Goal: Navigation & Orientation: Find specific page/section

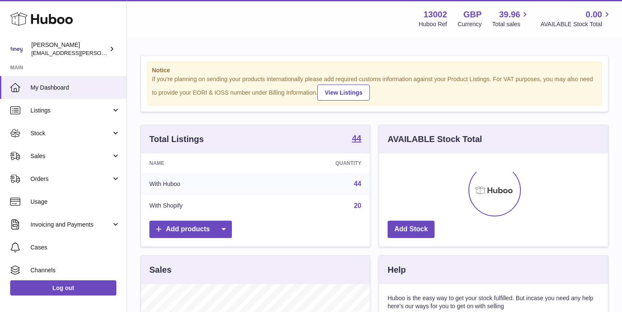
scroll to position [132, 229]
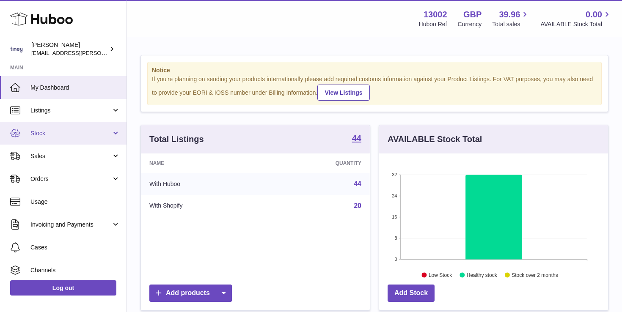
click at [63, 134] on span "Stock" at bounding box center [70, 133] width 81 height 8
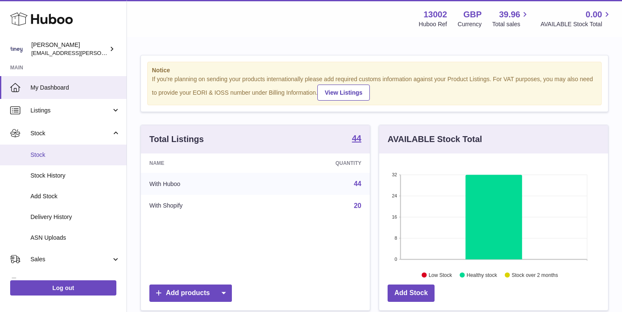
click at [57, 157] on span "Stock" at bounding box center [75, 155] width 90 height 8
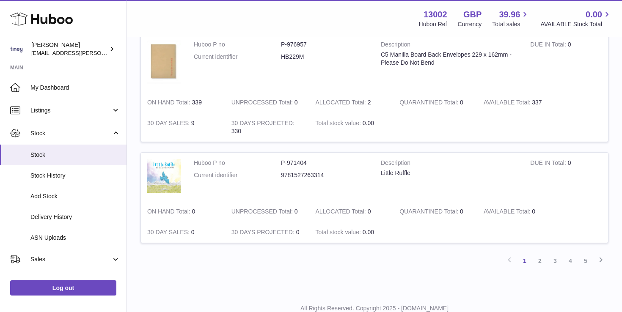
scroll to position [978, 0]
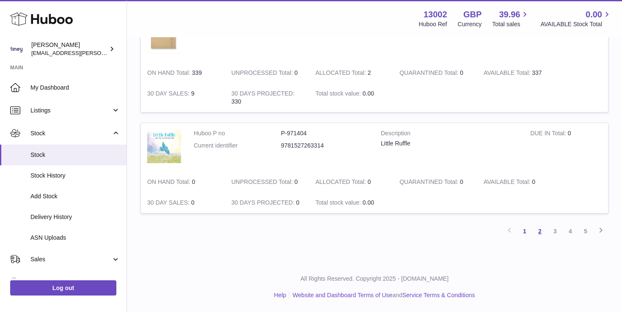
click at [540, 231] on link "2" at bounding box center [539, 231] width 15 height 15
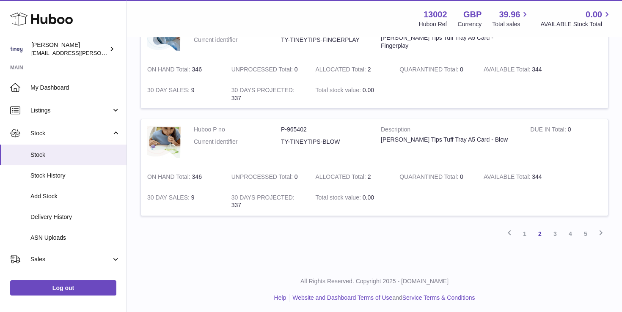
scroll to position [938, 0]
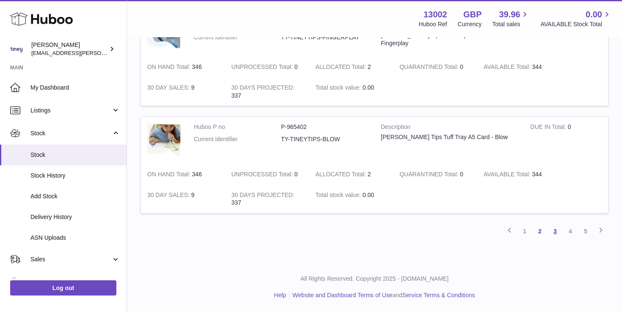
click at [556, 231] on link "3" at bounding box center [554, 231] width 15 height 15
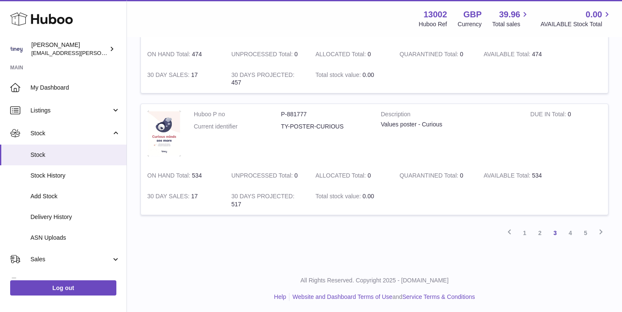
scroll to position [998, 0]
click at [572, 233] on link "4" at bounding box center [570, 231] width 15 height 15
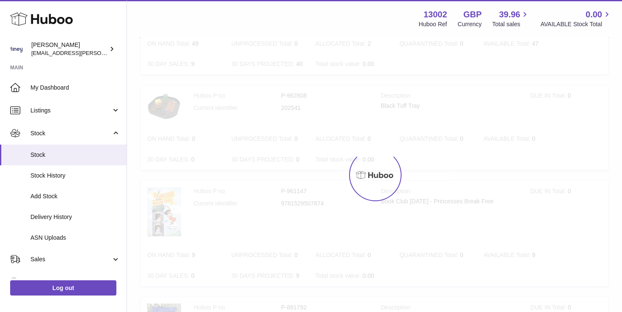
scroll to position [38, 0]
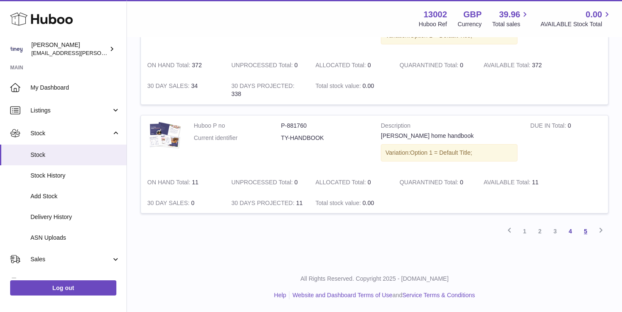
click at [584, 228] on link "5" at bounding box center [585, 231] width 15 height 15
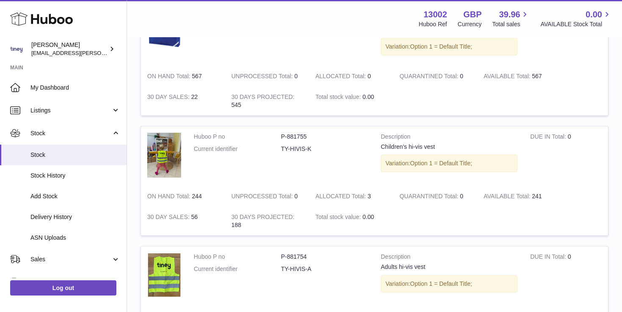
scroll to position [393, 0]
